Goal: Navigation & Orientation: Find specific page/section

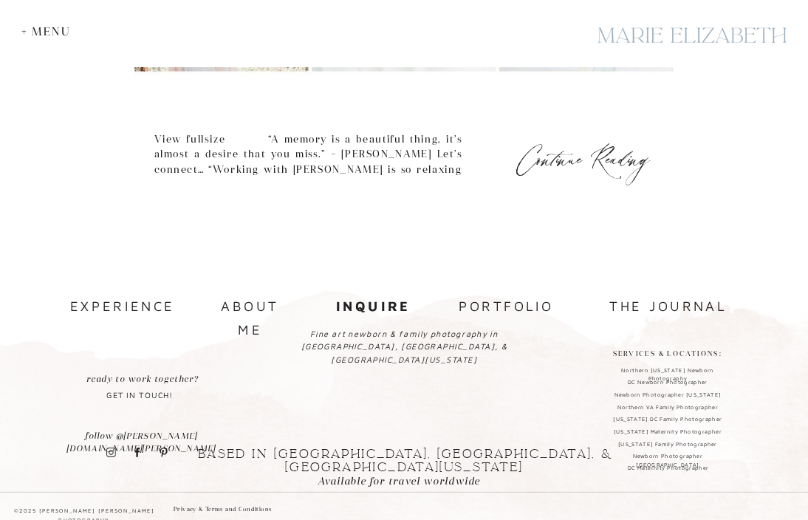
scroll to position [809, 0]
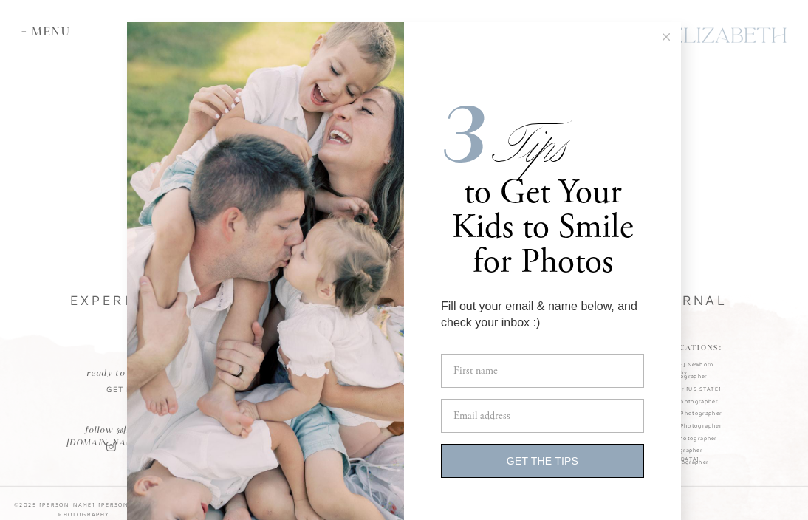
click at [665, 37] on line at bounding box center [666, 37] width 7 height 7
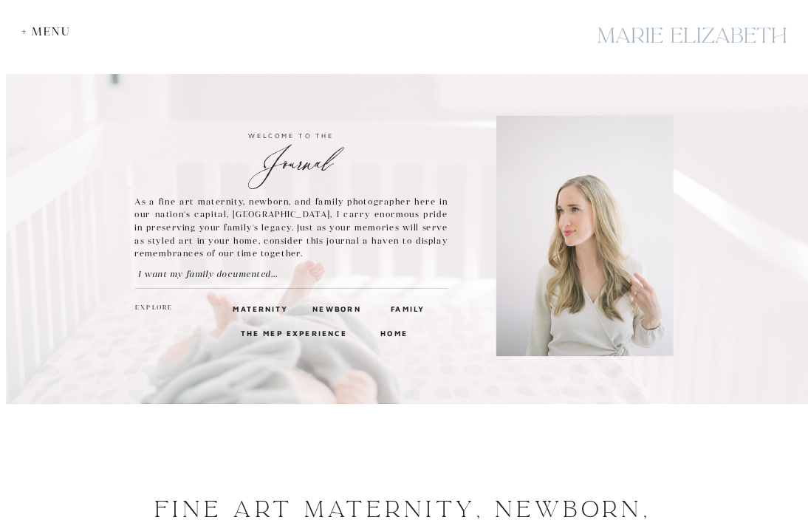
scroll to position [0, 0]
click at [397, 309] on h3 "Family" at bounding box center [407, 308] width 32 height 12
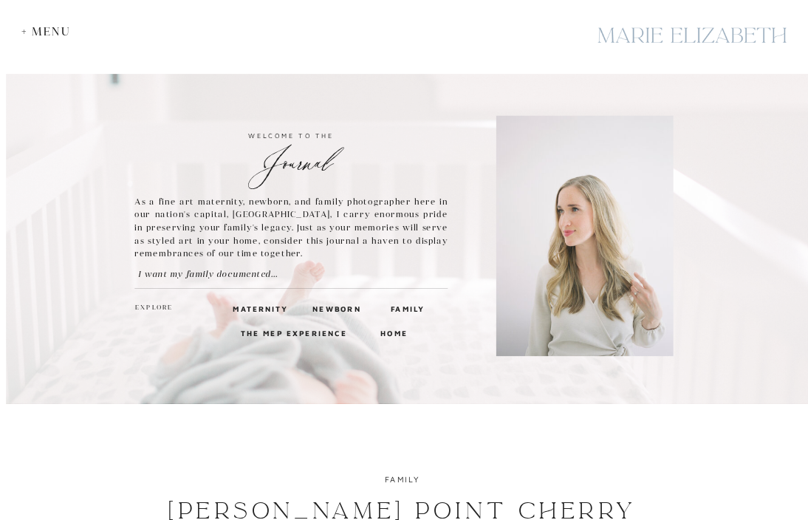
click at [55, 28] on div "+ Menu" at bounding box center [49, 31] width 56 height 13
